Goal: Task Accomplishment & Management: Complete application form

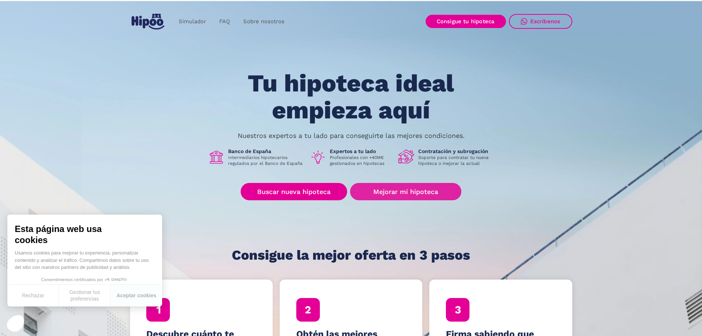
click at [430, 186] on link "Mejorar mi hipoteca" at bounding box center [405, 191] width 111 height 17
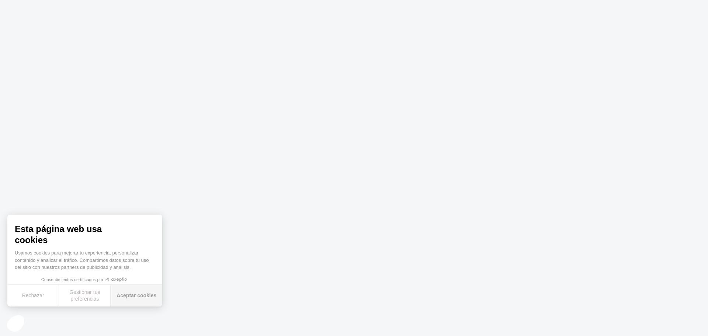
click at [144, 293] on button "Aceptar cookies" at bounding box center [137, 296] width 52 height 22
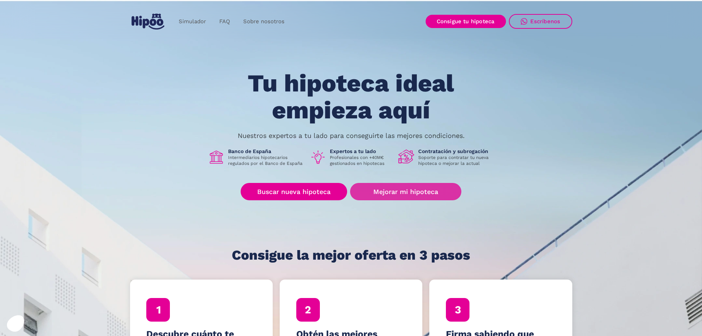
click at [418, 191] on link "Mejorar mi hipoteca" at bounding box center [405, 191] width 111 height 17
